Goal: Task Accomplishment & Management: Complete application form

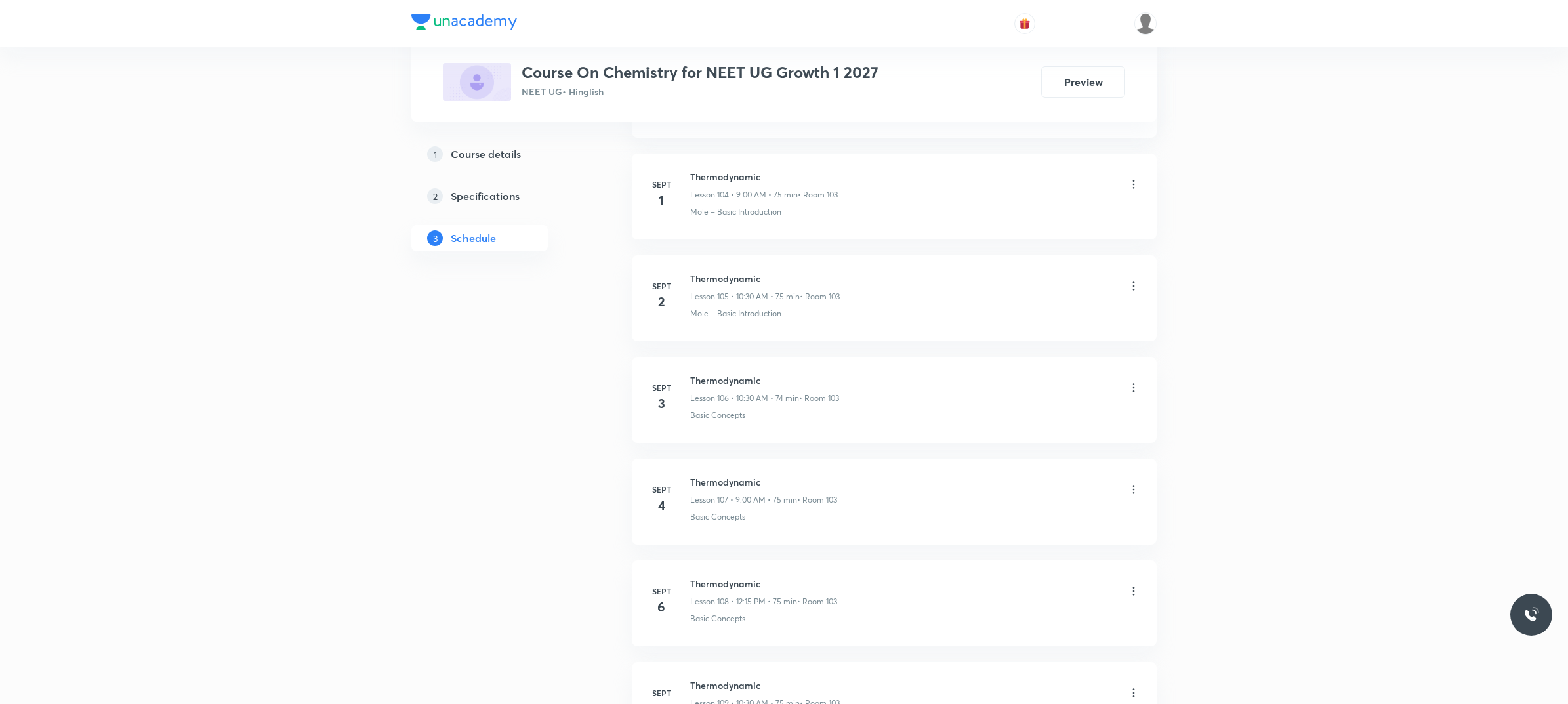
scroll to position [13387, 0]
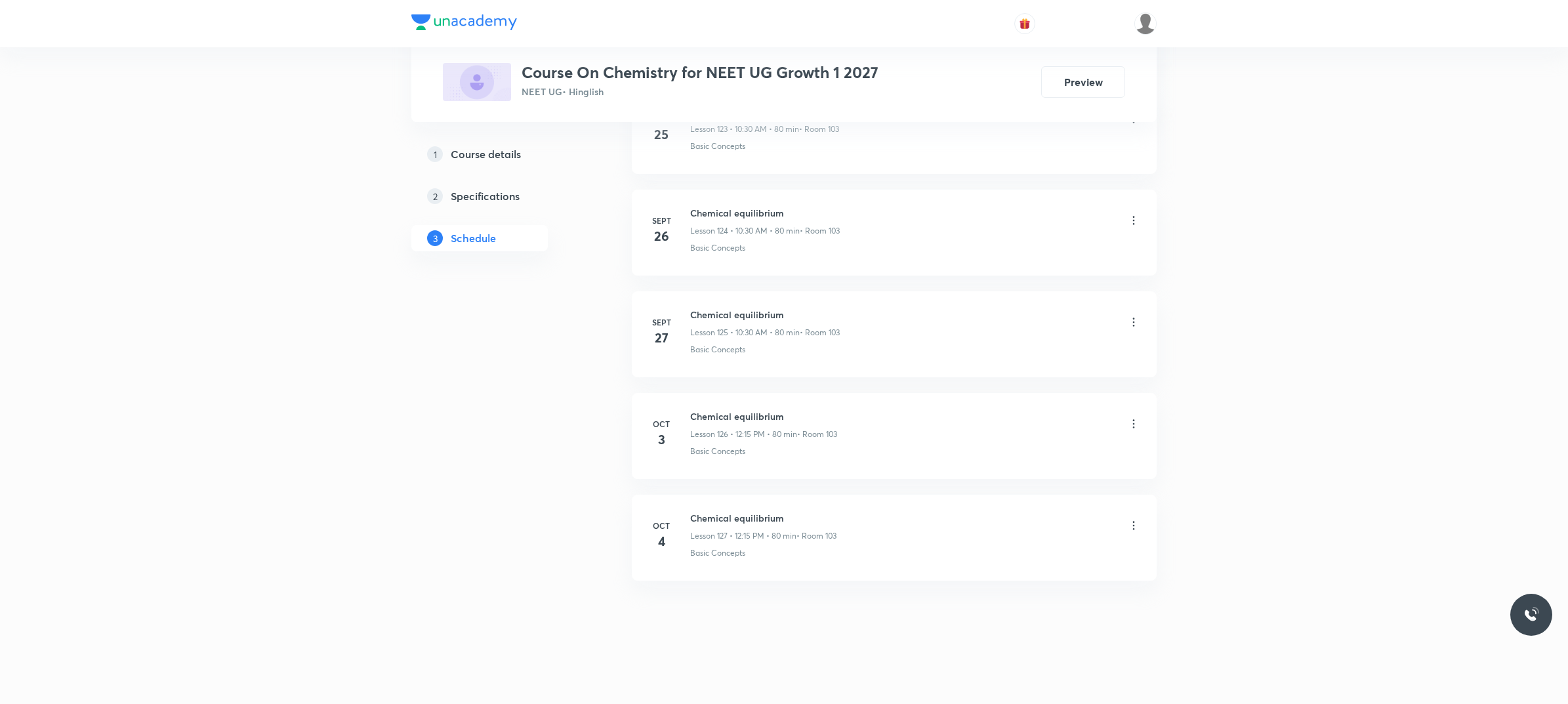
click at [696, 514] on h6 "Chemical equilibrium" at bounding box center [763, 518] width 147 height 14
copy h6 "Chemical equilibrium"
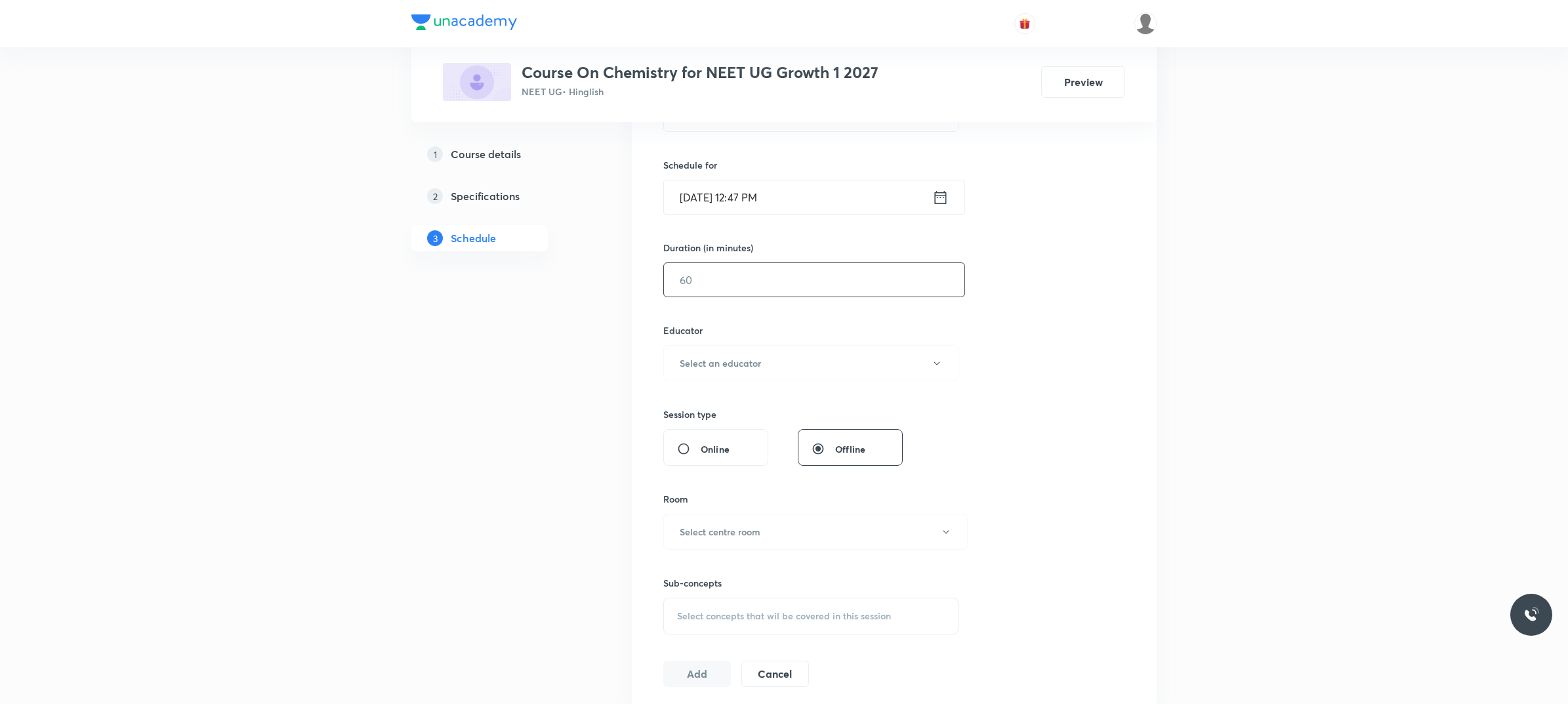
scroll to position [198, 0]
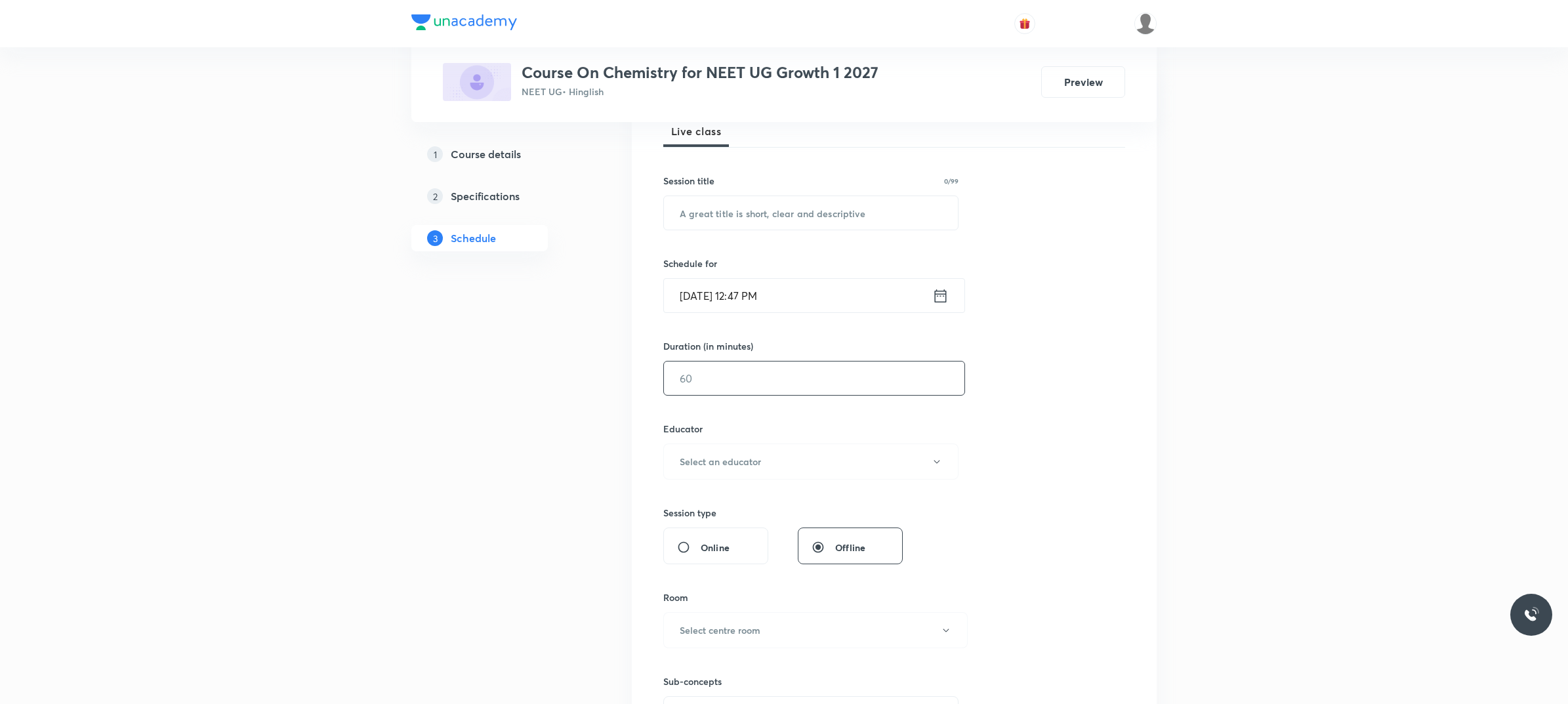
click at [786, 227] on input "text" at bounding box center [811, 213] width 294 height 34
paste input "Chemical equilibrium"
type input "Chemical equilibrium"
click at [810, 297] on input "[DATE] 12:47 PM" at bounding box center [798, 295] width 269 height 34
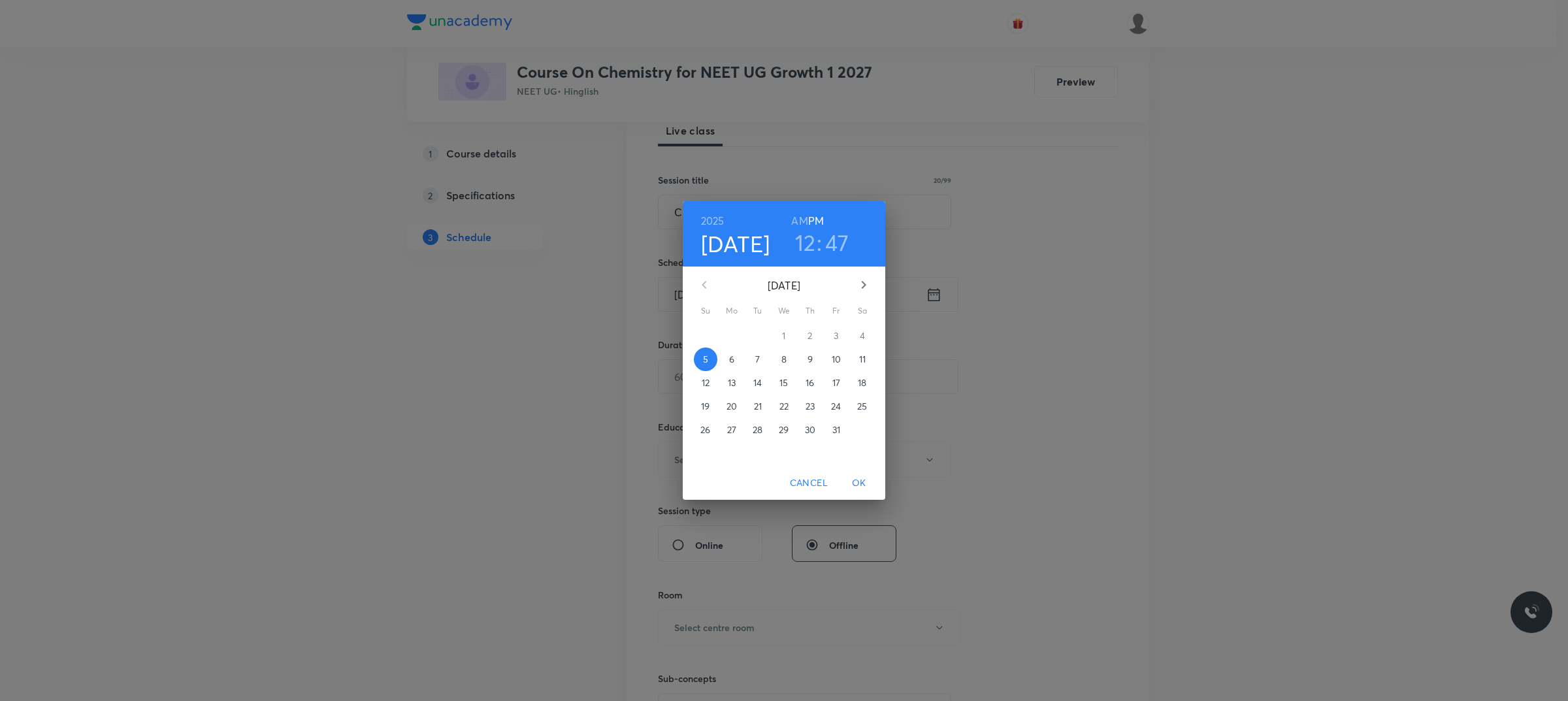
click at [722, 363] on span "6" at bounding box center [731, 360] width 24 height 13
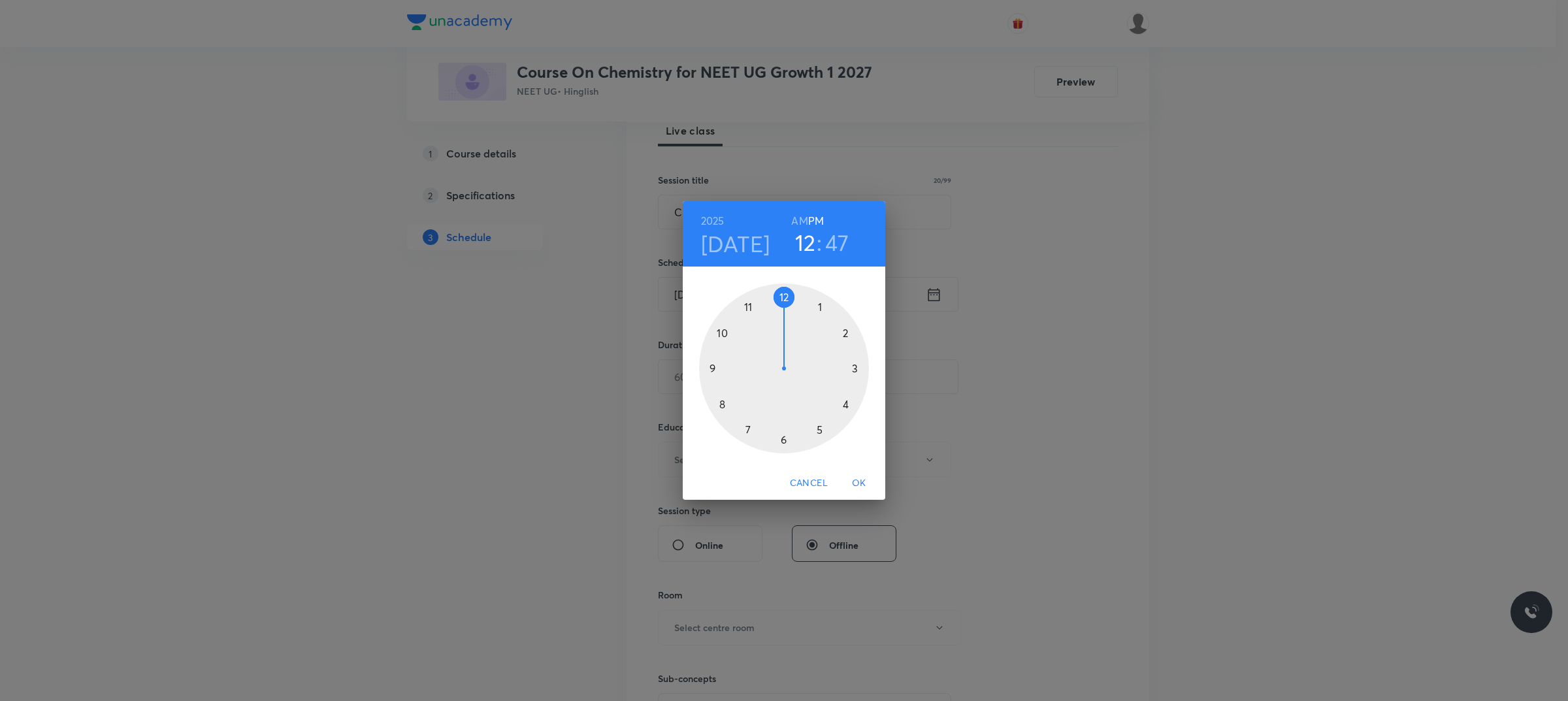
click at [722, 332] on div at bounding box center [784, 369] width 170 height 170
click at [799, 217] on h6 "AM" at bounding box center [799, 221] width 16 height 18
click at [784, 440] on div at bounding box center [784, 369] width 170 height 170
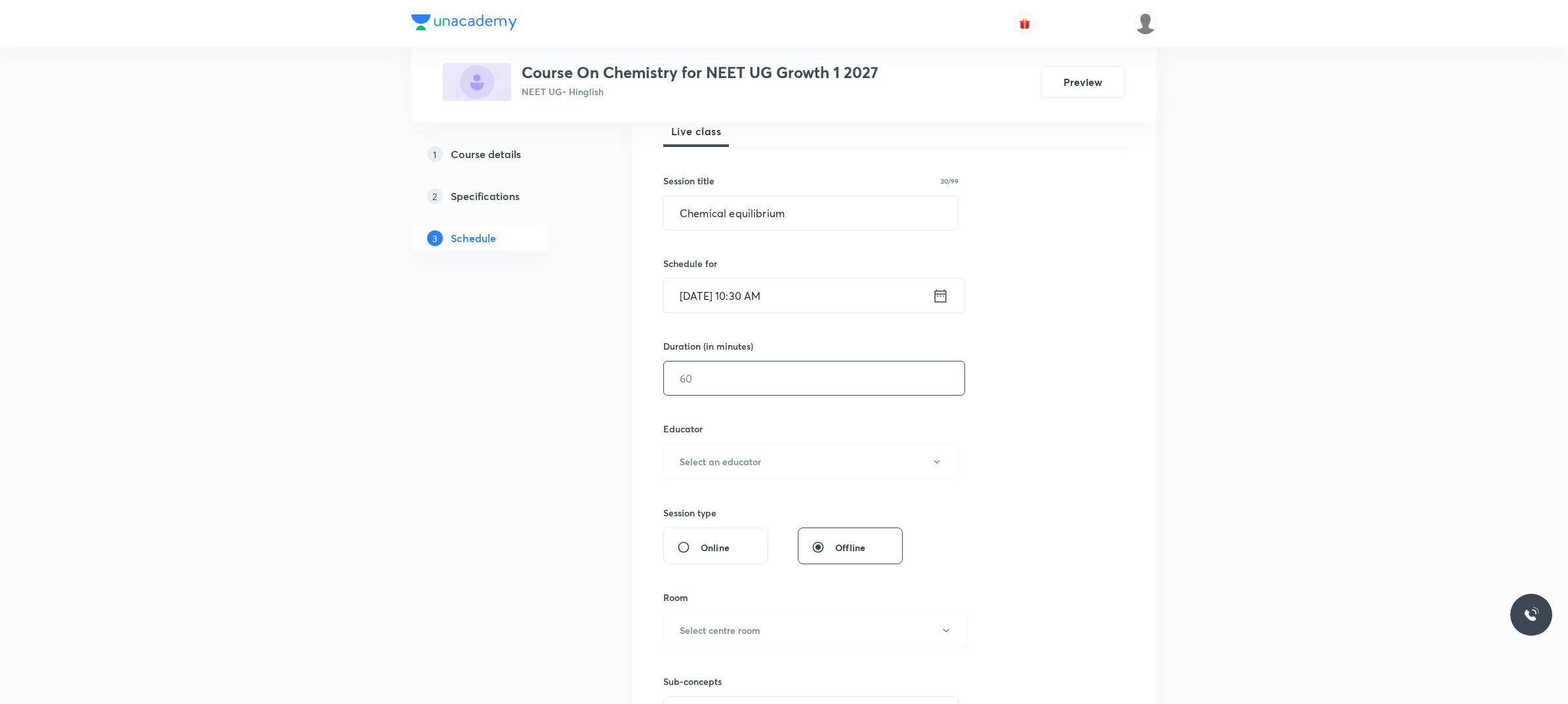
click at [803, 375] on input "text" at bounding box center [814, 378] width 301 height 34
type input "80"
click at [782, 446] on button "Select an educator" at bounding box center [811, 462] width 295 height 36
click at [737, 535] on span "[PERSON_NAME]" at bounding box center [812, 529] width 288 height 14
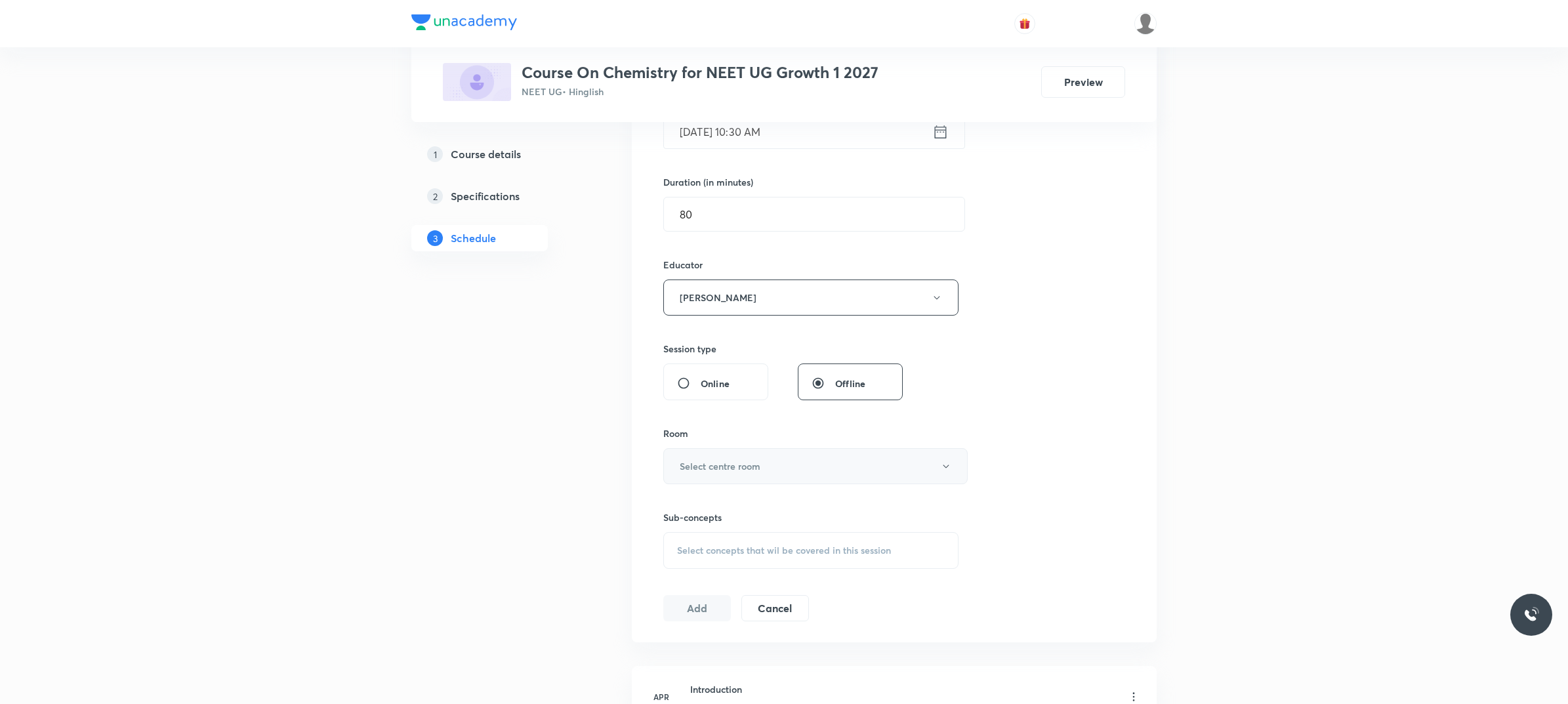
click at [746, 462] on h6 "Select centre room" at bounding box center [720, 466] width 81 height 14
click at [684, 639] on li "103" at bounding box center [812, 631] width 303 height 24
click at [727, 542] on div "Select concepts that wil be covered in this session" at bounding box center [811, 551] width 295 height 37
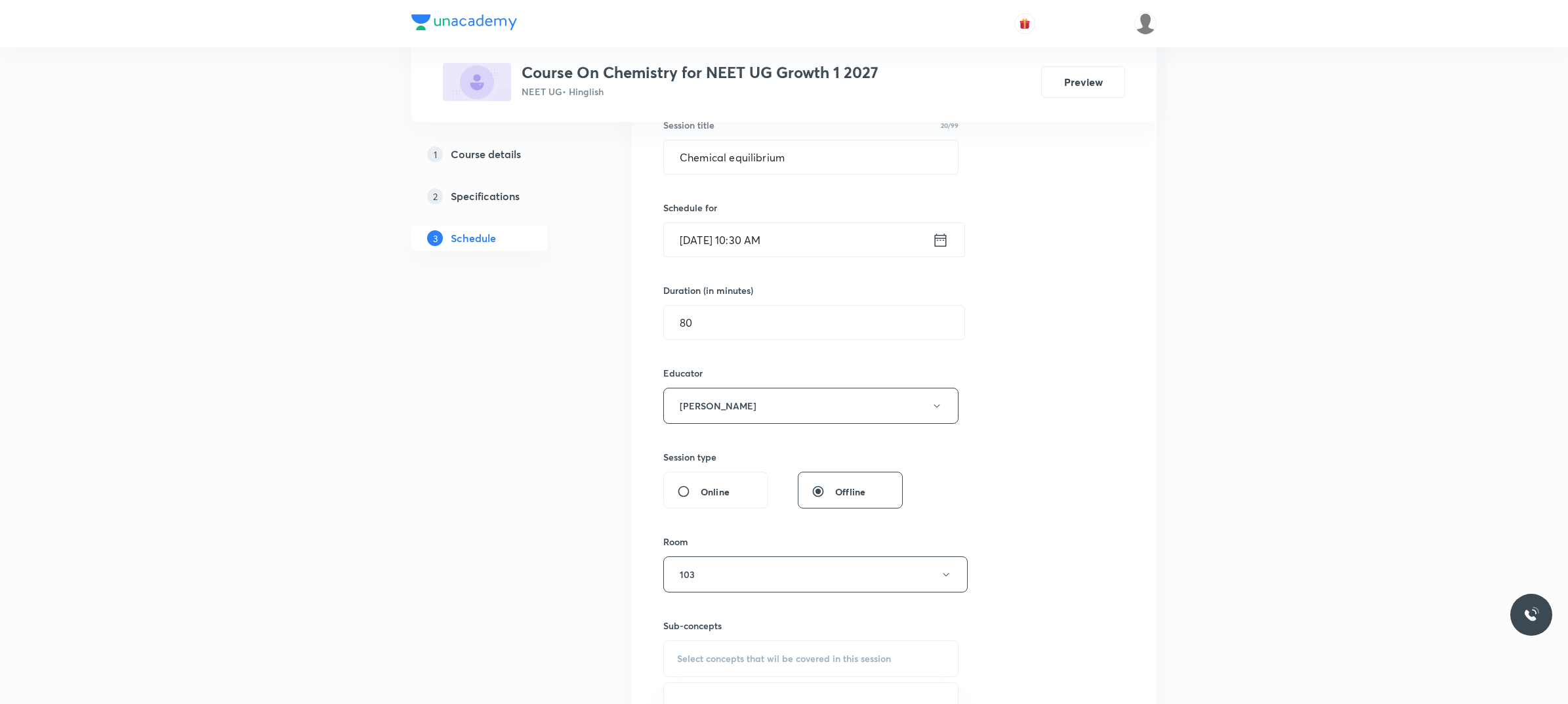
scroll to position [444, 0]
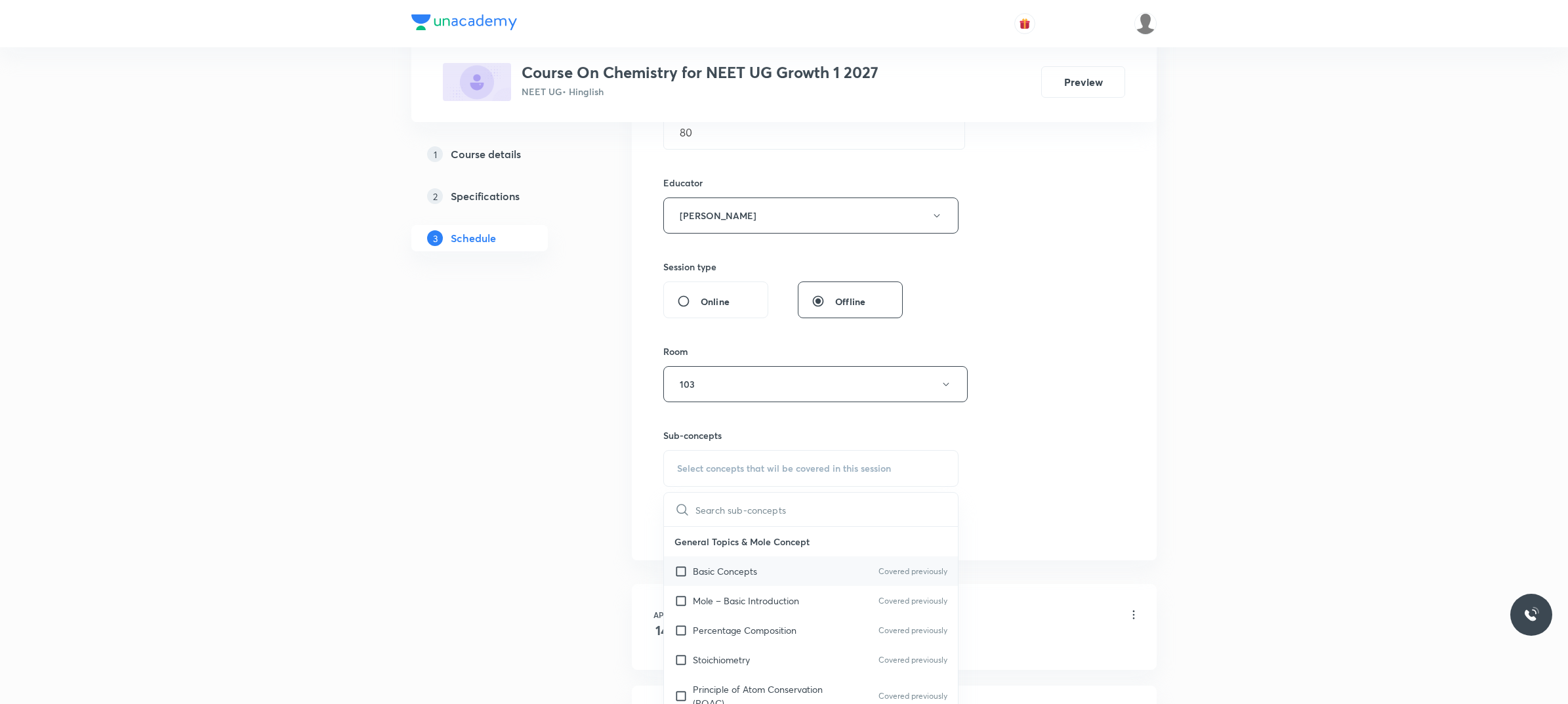
click at [775, 570] on div "Basic Concepts Covered previously" at bounding box center [811, 571] width 294 height 30
checkbox input "true"
click at [994, 482] on div "Session 128 Live class Session title 20/99 Chemical equilibrium ​ Schedule for …" at bounding box center [894, 197] width 461 height 716
click at [671, 542] on button "Add" at bounding box center [697, 540] width 68 height 26
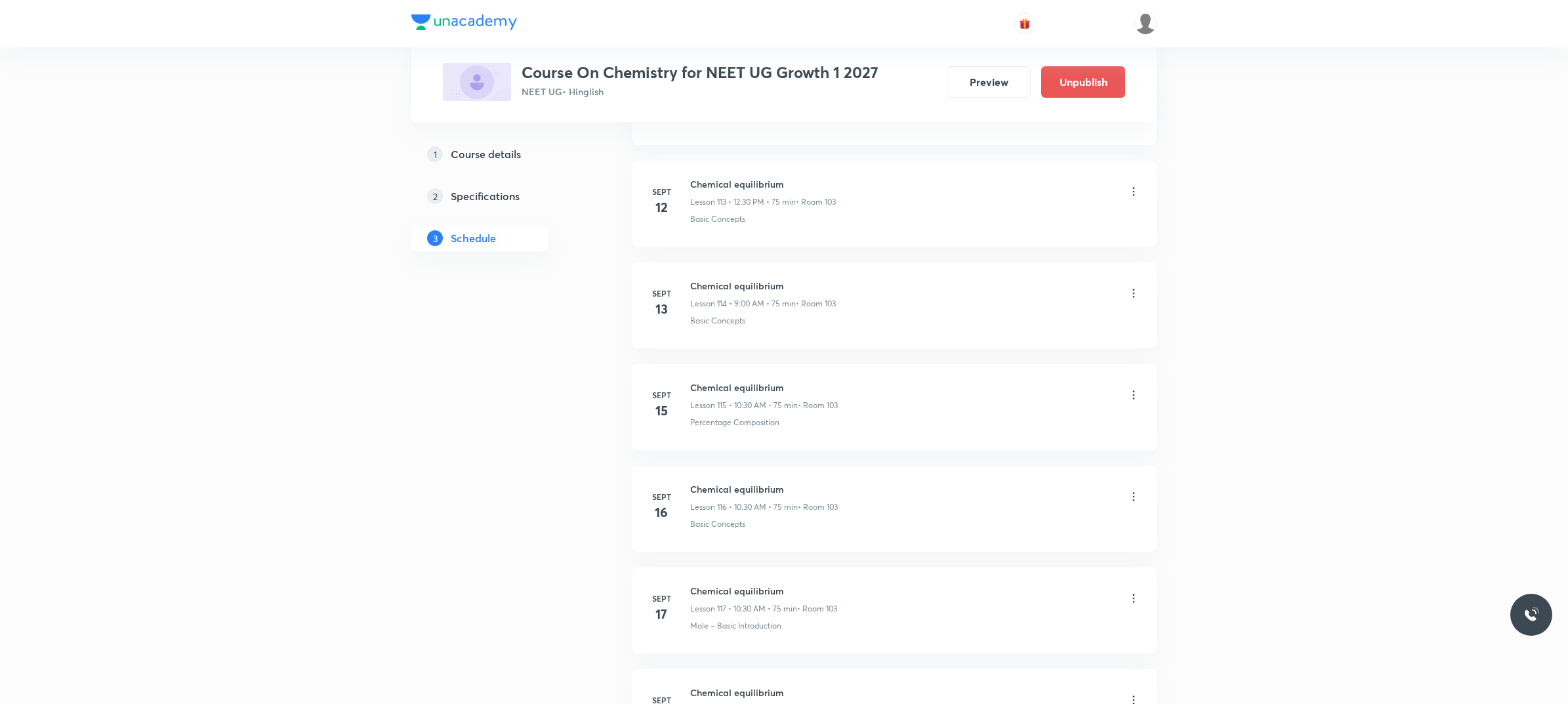
scroll to position [12801, 0]
